Goal: Task Accomplishment & Management: Complete application form

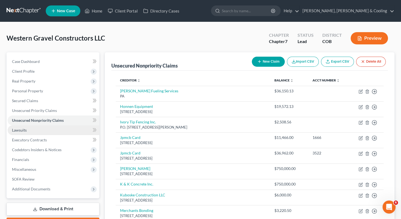
click at [45, 132] on link "Lawsuits" at bounding box center [54, 130] width 92 height 10
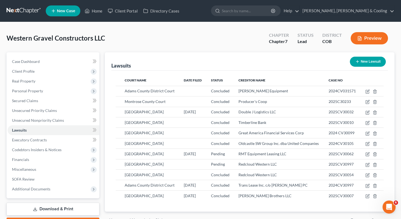
click at [361, 59] on button "New Lawsuit" at bounding box center [367, 62] width 36 height 10
select select "0"
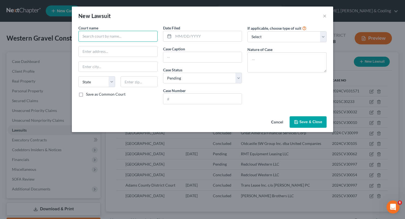
click at [114, 38] on input "text" at bounding box center [117, 36] width 79 height 11
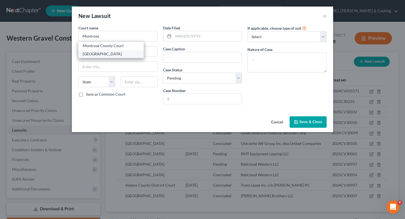
click at [112, 55] on div "[GEOGRAPHIC_DATA]" at bounding box center [111, 53] width 57 height 5
type input "[GEOGRAPHIC_DATA]"
type input "[STREET_ADDRESS]"
type input "Montrose"
select select "5"
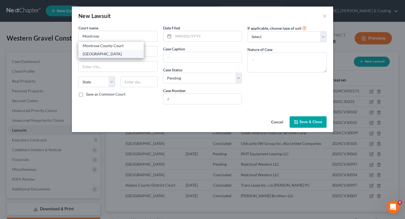
type input "81401"
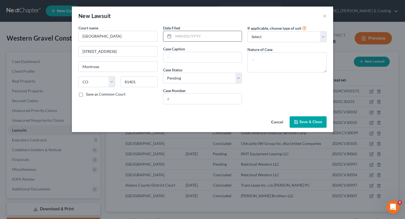
click at [179, 36] on input "text" at bounding box center [207, 36] width 69 height 10
type input "[DATE]"
click at [175, 58] on input "text" at bounding box center [202, 57] width 79 height 10
click at [216, 56] on input "Caterpillar Financial Ser" at bounding box center [202, 57] width 79 height 10
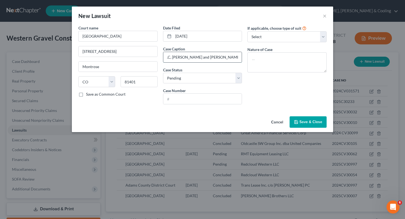
scroll to position [0, 121]
type input "Caterpillar Financial Services, Corp v. Western Gravel Constructors, LLC, [PERS…"
click at [201, 97] on input "text" at bounding box center [202, 99] width 79 height 10
click at [172, 98] on input "text" at bounding box center [202, 99] width 79 height 10
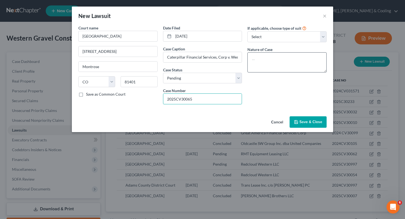
type input "2025CV30065"
click at [265, 56] on textarea at bounding box center [286, 62] width 79 height 20
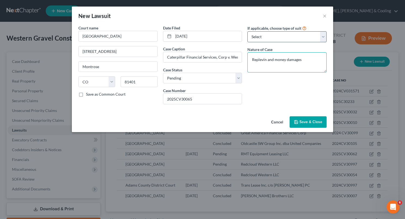
type textarea "Replevin and money damages"
click at [320, 35] on select "Select Repossession Foreclosure Returns Other" at bounding box center [286, 36] width 79 height 11
click at [247, 31] on select "Select Repossession Foreclosure Returns Other" at bounding box center [286, 36] width 79 height 11
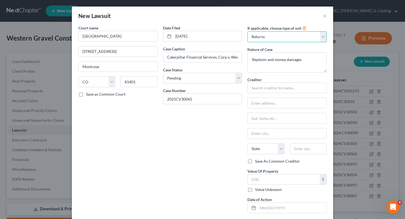
click at [321, 35] on select "Select Repossession Foreclosure Returns Other" at bounding box center [286, 36] width 79 height 11
select select "0"
click at [247, 31] on select "Select Repossession Foreclosure Returns Other" at bounding box center [286, 36] width 79 height 11
click at [275, 89] on input "text" at bounding box center [286, 87] width 79 height 11
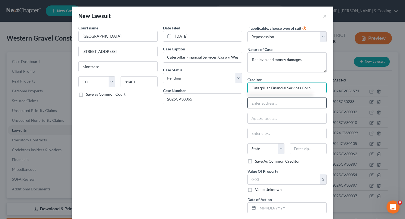
type input "Caterpillar Financial Services Corp"
click at [267, 103] on input "text" at bounding box center [286, 103] width 79 height 10
type input "[STREET_ADDRESS]"
click at [266, 137] on input "text" at bounding box center [286, 133] width 79 height 10
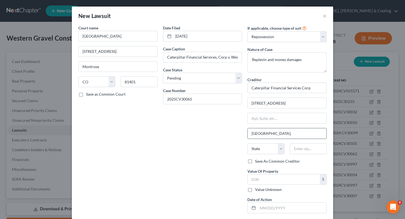
type input "[GEOGRAPHIC_DATA],"
select select "44"
type input "37203"
type input "[GEOGRAPHIC_DATA]"
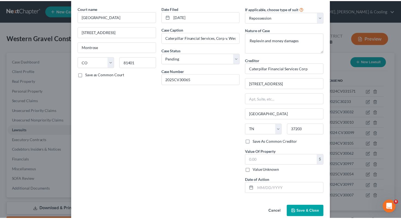
scroll to position [20, 0]
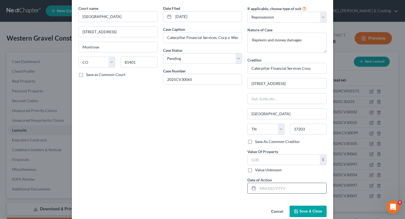
click at [260, 186] on input "text" at bounding box center [292, 188] width 69 height 10
type input "[DATE]"
click at [297, 209] on button "Save & Close" at bounding box center [307, 210] width 37 height 11
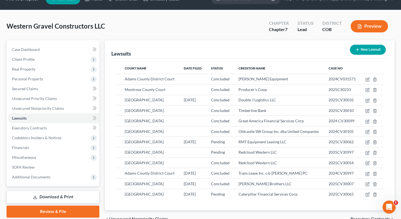
scroll to position [12, 0]
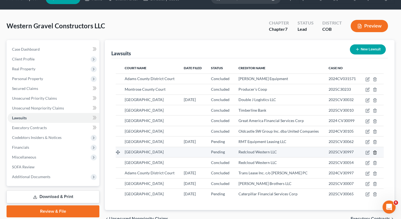
click at [375, 152] on icon "button" at bounding box center [374, 152] width 4 height 4
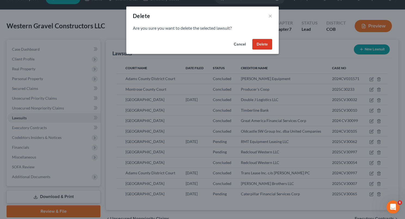
click at [265, 43] on button "Delete" at bounding box center [262, 44] width 20 height 11
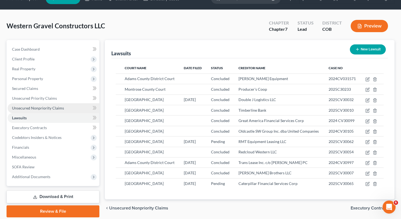
click at [68, 106] on link "Unsecured Nonpriority Claims" at bounding box center [54, 108] width 92 height 10
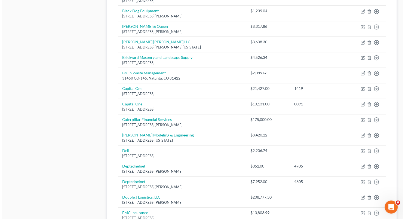
scroll to position [247, 0]
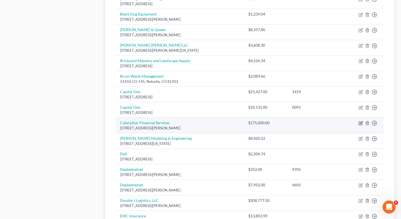
click at [361, 122] on icon "button" at bounding box center [359, 123] width 3 height 3
select select "45"
select select "16"
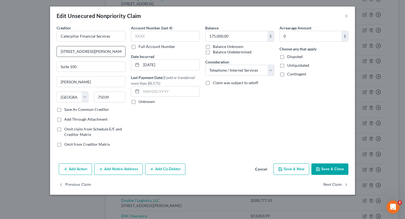
click at [121, 48] on input "[STREET_ADDRESS][PERSON_NAME]" at bounding box center [91, 51] width 68 height 10
type input "5"
type input "[STREET_ADDRESS]"
click at [82, 79] on input "[PERSON_NAME]" at bounding box center [91, 81] width 68 height 10
type input "I"
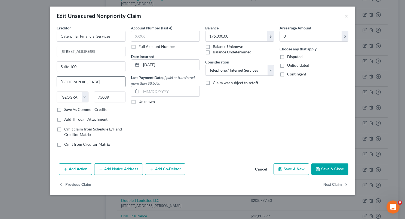
type input "[GEOGRAPHIC_DATA]"
select select "44"
type input "37203"
click at [64, 109] on label "Save As Common Creditor" at bounding box center [86, 109] width 45 height 5
click at [66, 109] on input "Save As Common Creditor" at bounding box center [68, 109] width 4 height 4
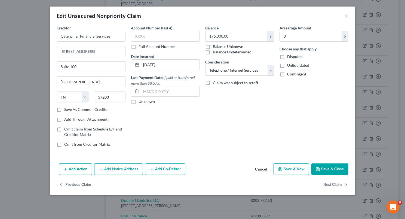
checkbox input "true"
click at [271, 71] on select "Select Cable / Satellite Services Collection Agency Credit Card Debt Debt Couns…" at bounding box center [239, 70] width 69 height 11
select select "15"
click at [205, 65] on select "Select Cable / Satellite Services Collection Agency Credit Card Debt Debt Couns…" at bounding box center [239, 70] width 69 height 11
click at [236, 188] on div "Previous Claim Next Claim" at bounding box center [202, 187] width 305 height 16
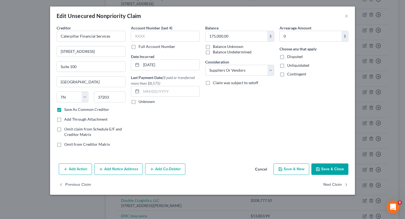
click at [81, 169] on button "Add Action" at bounding box center [75, 168] width 33 height 11
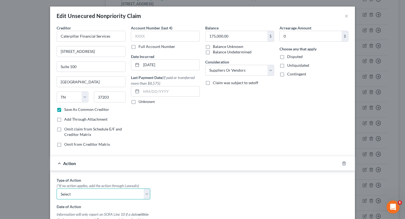
click at [144, 193] on select "Select Repossession Foreclosure Returns" at bounding box center [104, 193] width 94 height 11
click at [342, 162] on icon "button" at bounding box center [344, 163] width 4 height 4
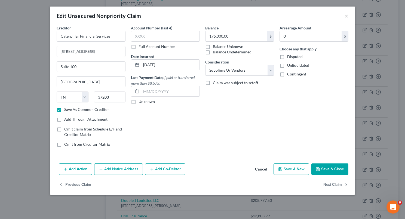
click at [118, 170] on button "Add Notice Address" at bounding box center [118, 168] width 49 height 11
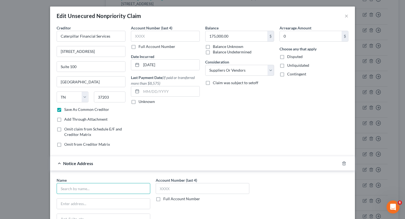
click at [96, 189] on input "text" at bounding box center [104, 188] width 94 height 11
type input "[PERSON_NAME] PC"
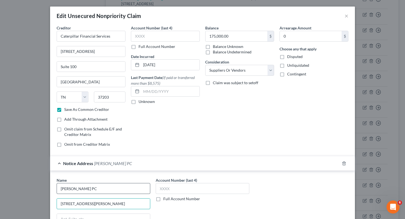
type input "[STREET_ADDRESS][PERSON_NAME]"
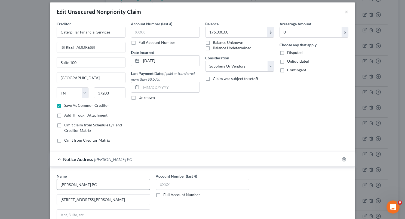
scroll to position [108, 0]
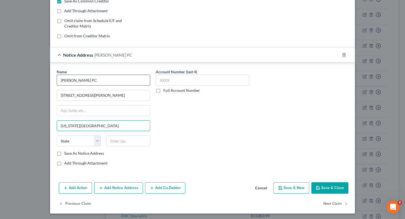
type input "[US_STATE][GEOGRAPHIC_DATA]"
select select "5"
type input "80903"
click at [64, 153] on label "Save As Notice Address" at bounding box center [84, 152] width 40 height 5
click at [66, 153] on input "Save As Notice Address" at bounding box center [68, 152] width 4 height 4
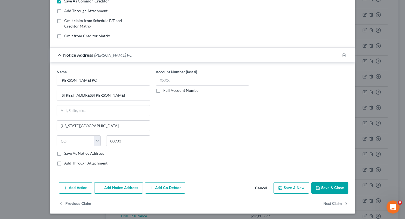
checkbox input "true"
click at [322, 184] on button "Save & Close" at bounding box center [329, 187] width 37 height 11
checkbox input "false"
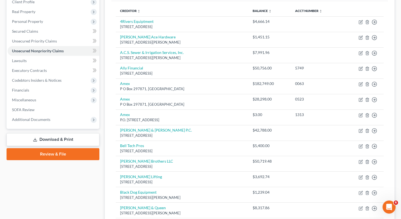
scroll to position [68, 0]
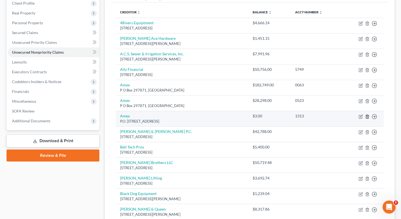
click at [368, 117] on icon "button" at bounding box center [367, 116] width 4 height 4
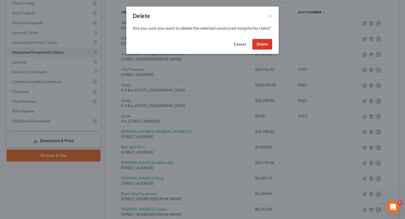
click at [268, 50] on button "Delete" at bounding box center [262, 44] width 20 height 11
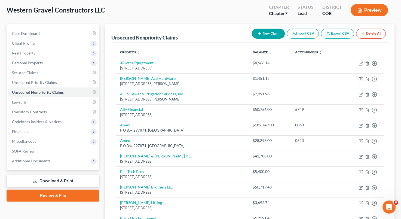
scroll to position [26, 0]
